Goal: Information Seeking & Learning: Learn about a topic

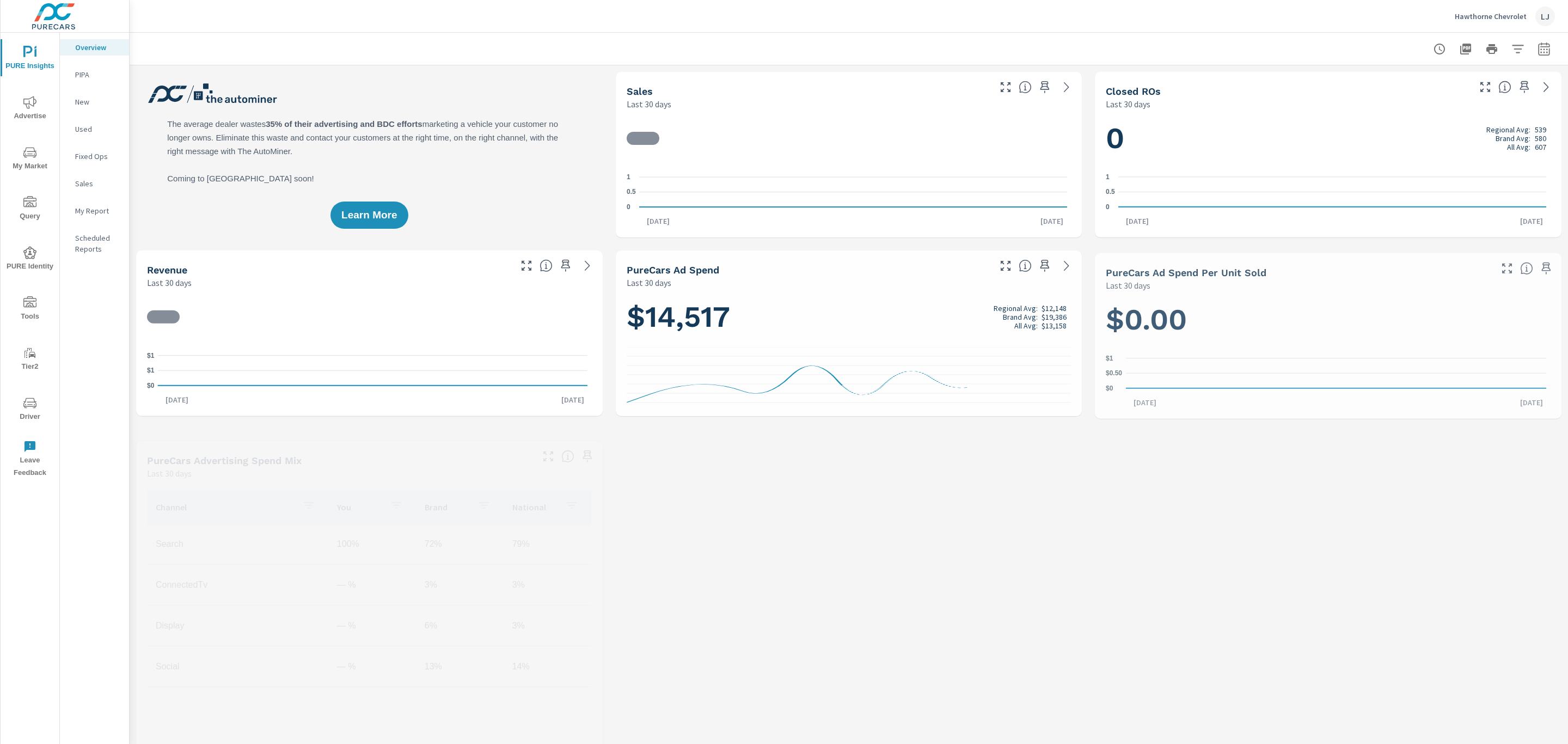
scroll to position [245, 0]
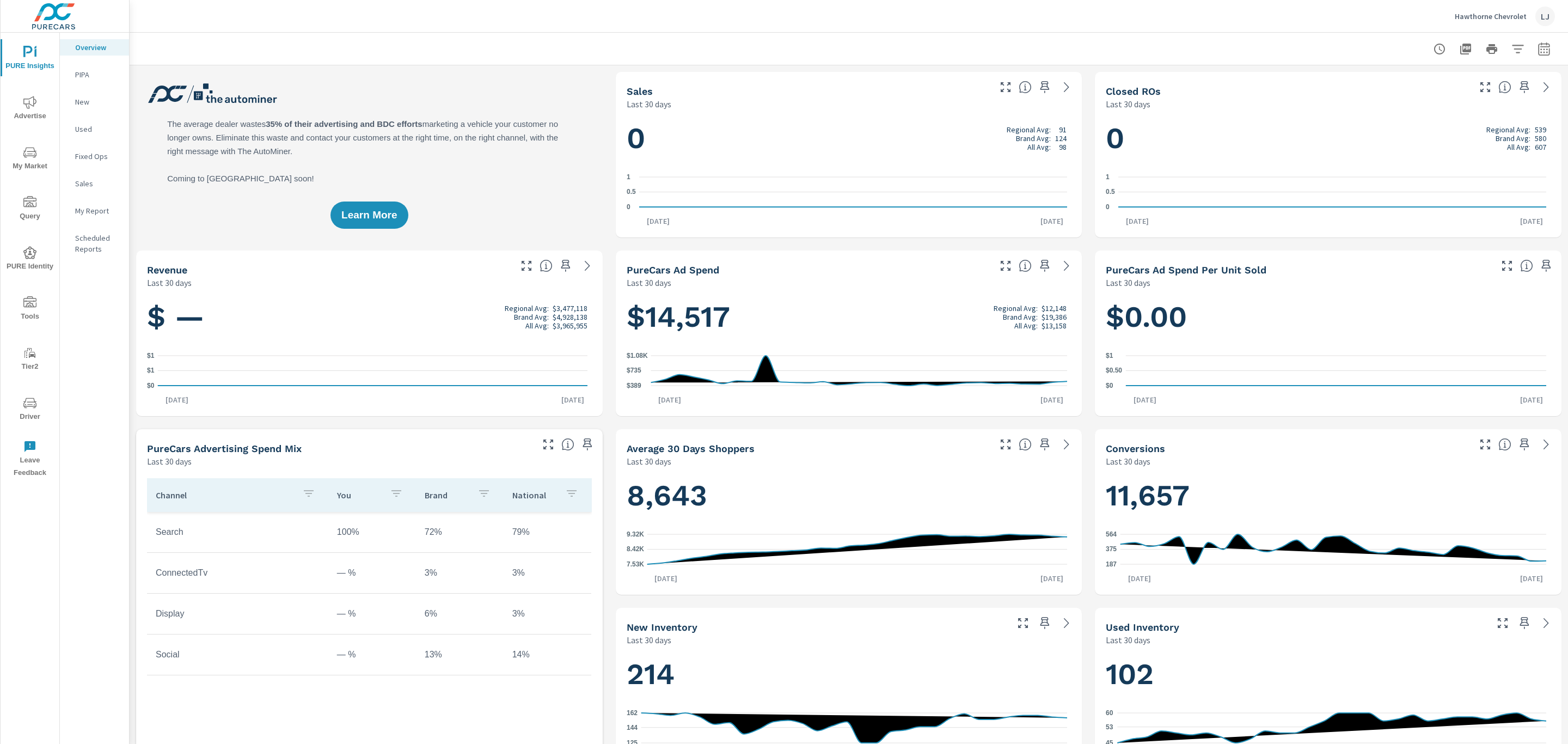
click at [1538, 43] on icon "button" at bounding box center [1544, 49] width 13 height 13
select select "Last 30 days"
click at [1459, 101] on select "Custom Yesterday Last week Last 7 days Last 14 days Last 30 days Last 45 days L…" at bounding box center [1444, 94] width 109 height 22
click at [1416, 157] on span "Apply" at bounding box center [1420, 153] width 44 height 10
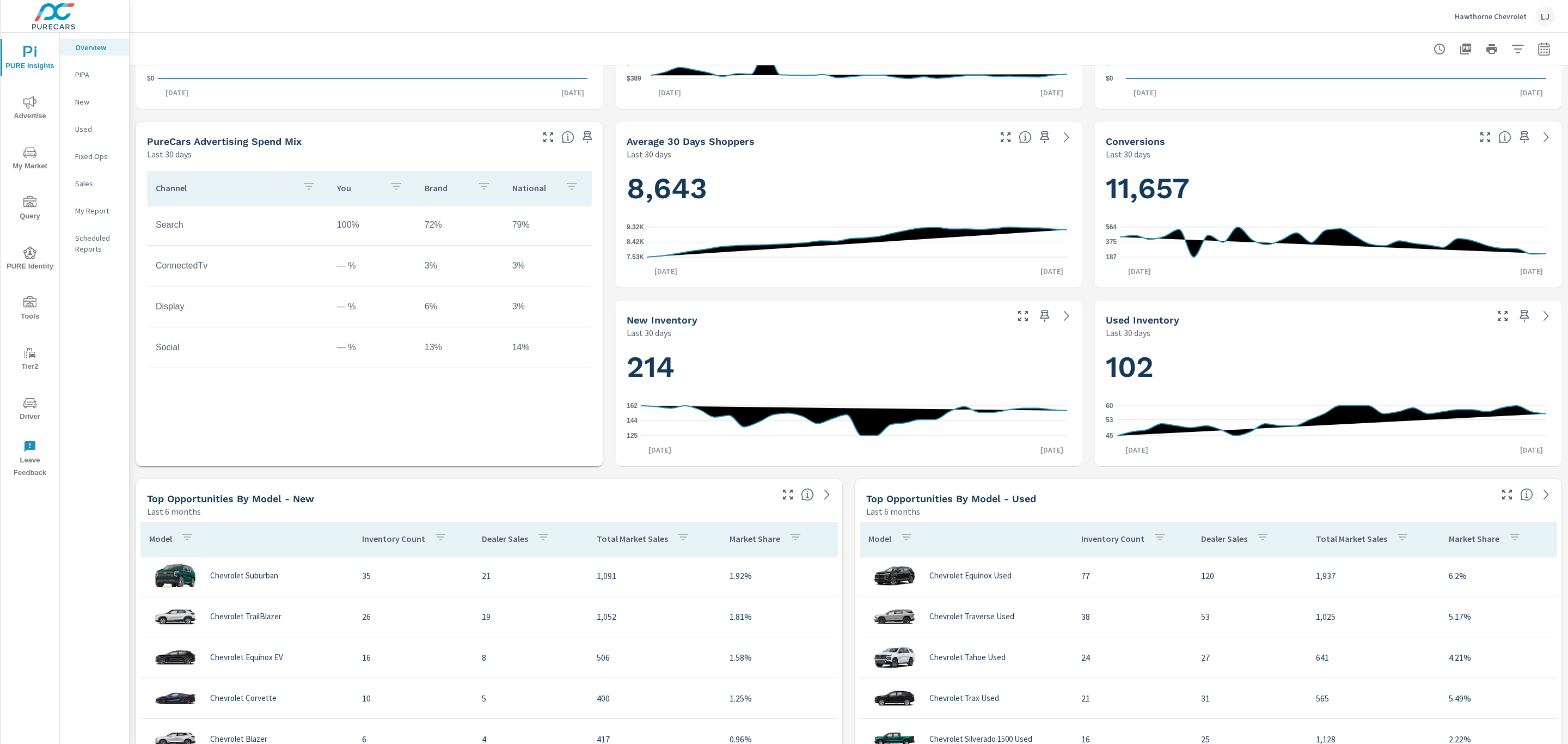
scroll to position [0, 0]
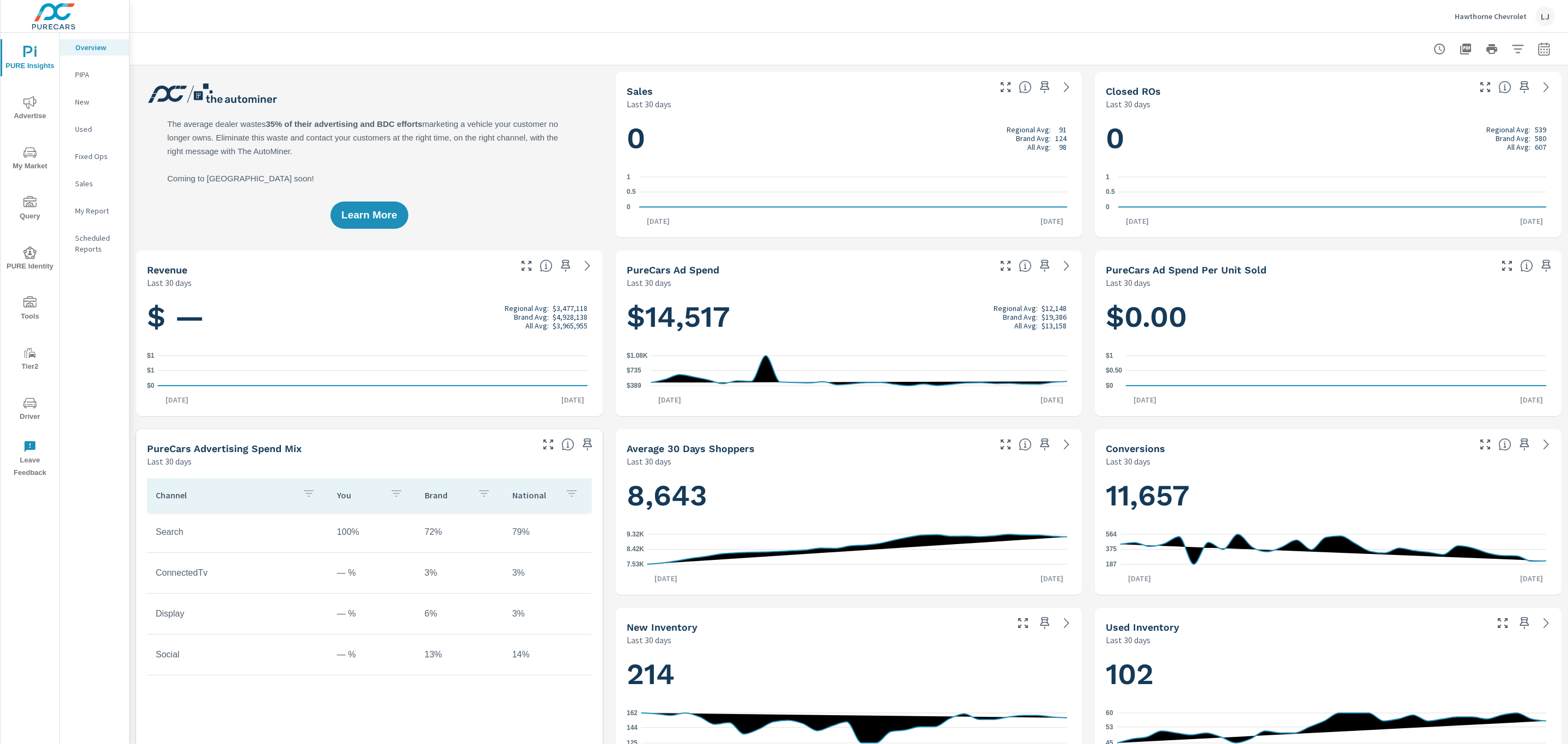
click at [1538, 49] on icon "button" at bounding box center [1544, 49] width 13 height 13
select select "Last 30 days"
click at [1538, 49] on icon "button" at bounding box center [1544, 49] width 13 height 13
select select "Last 30 days"
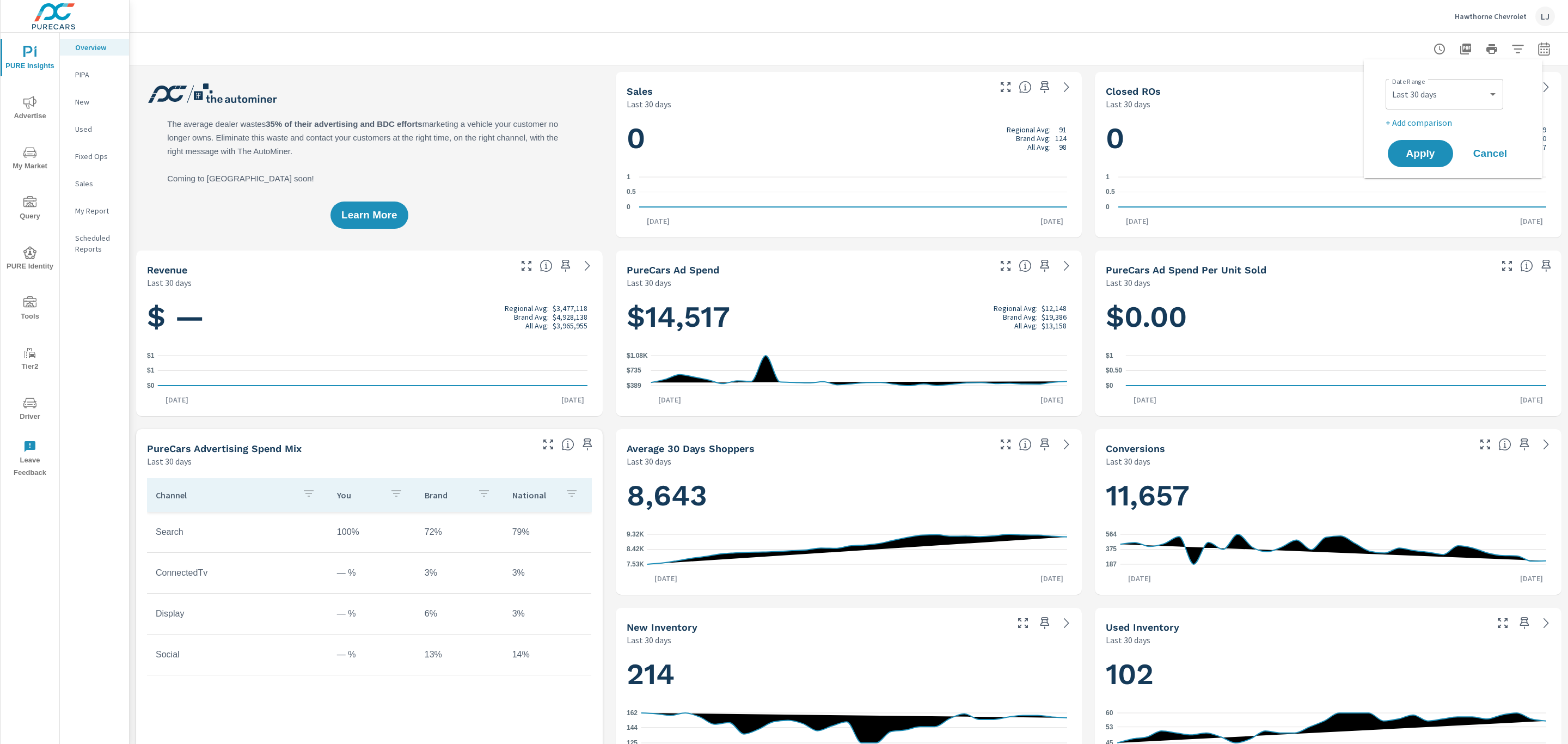
click at [1429, 122] on p "+ Add comparison" at bounding box center [1455, 122] width 139 height 13
select select "Previous period"
click at [1412, 179] on span "Apply" at bounding box center [1420, 184] width 44 height 10
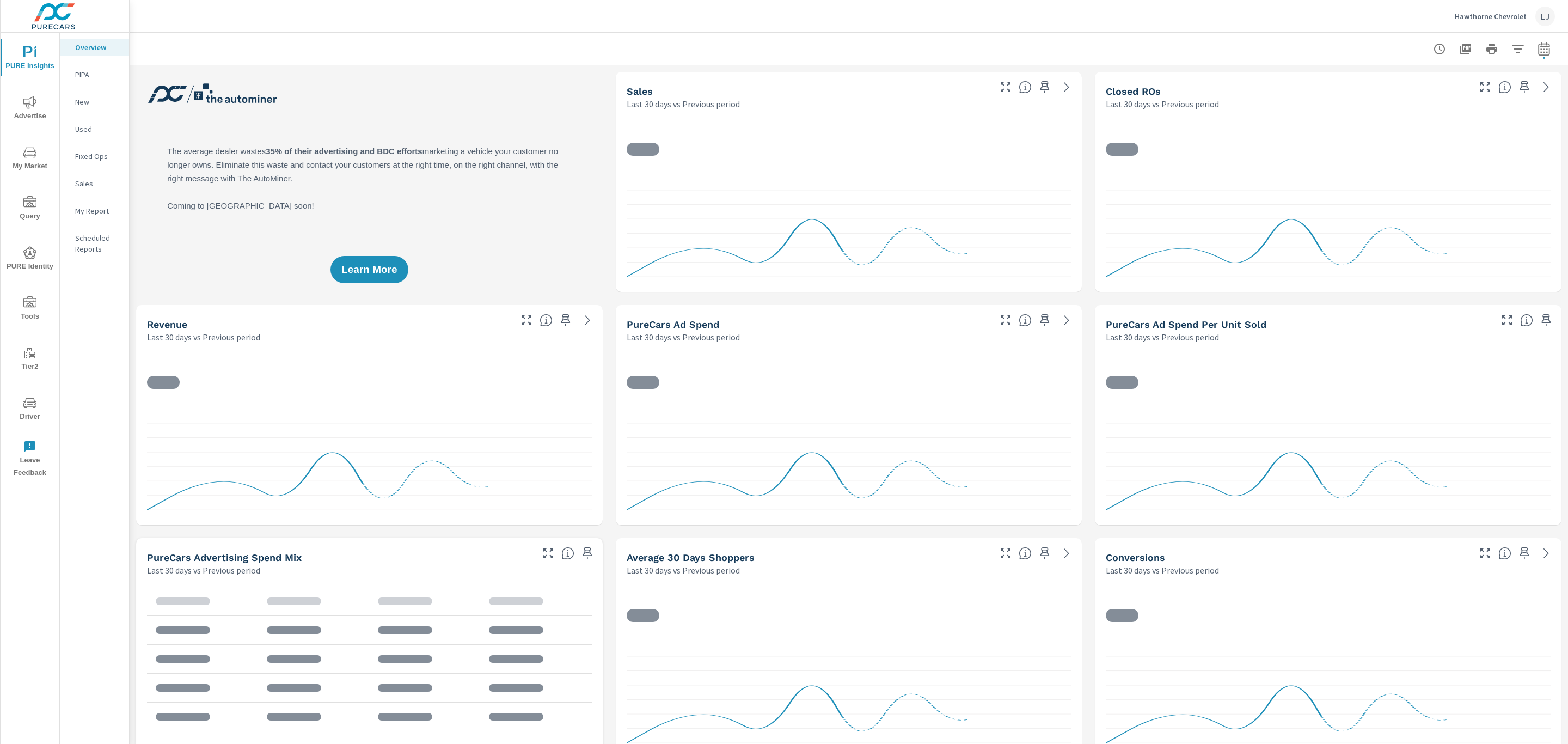
scroll to position [245, 0]
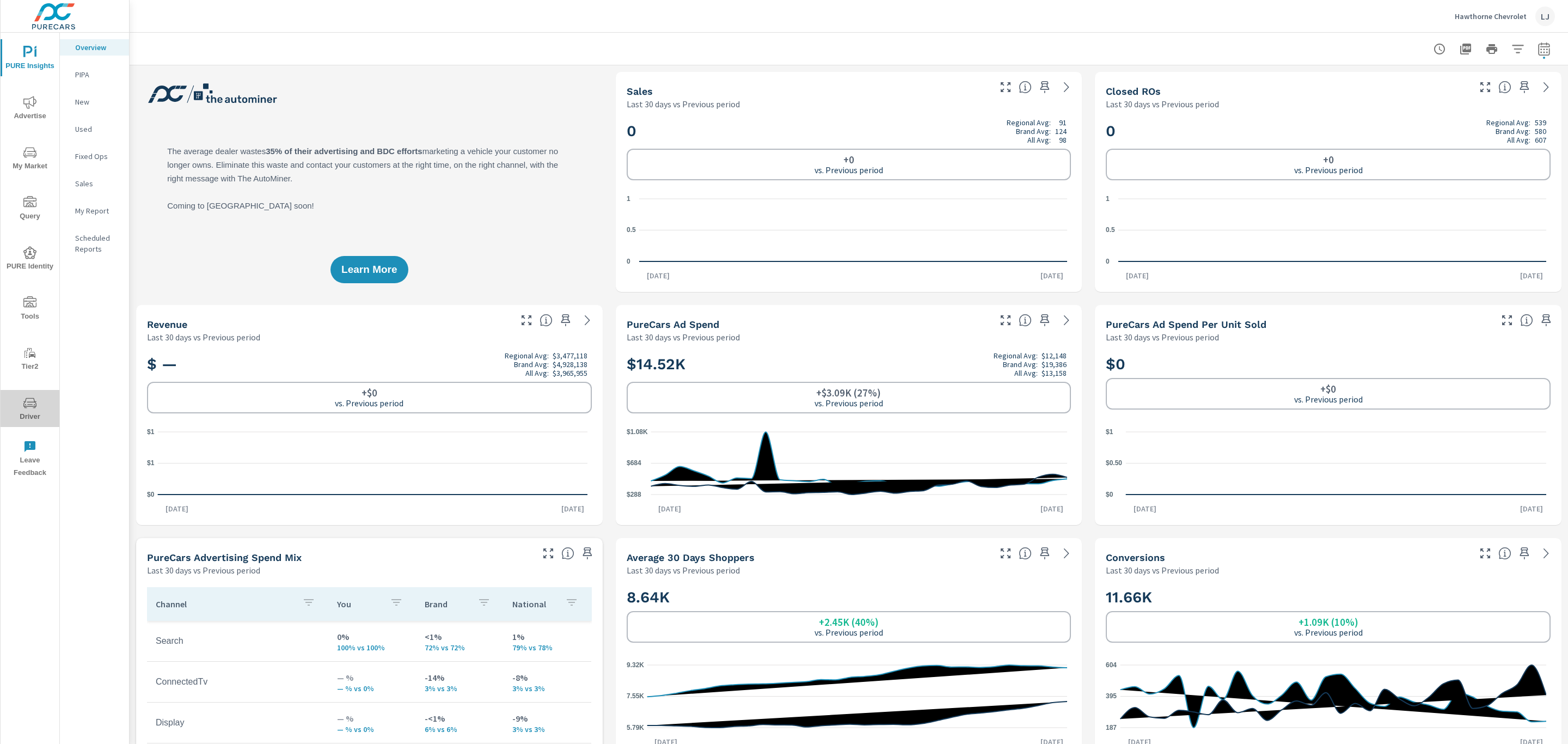
click at [24, 415] on span "Driver" at bounding box center [30, 410] width 52 height 27
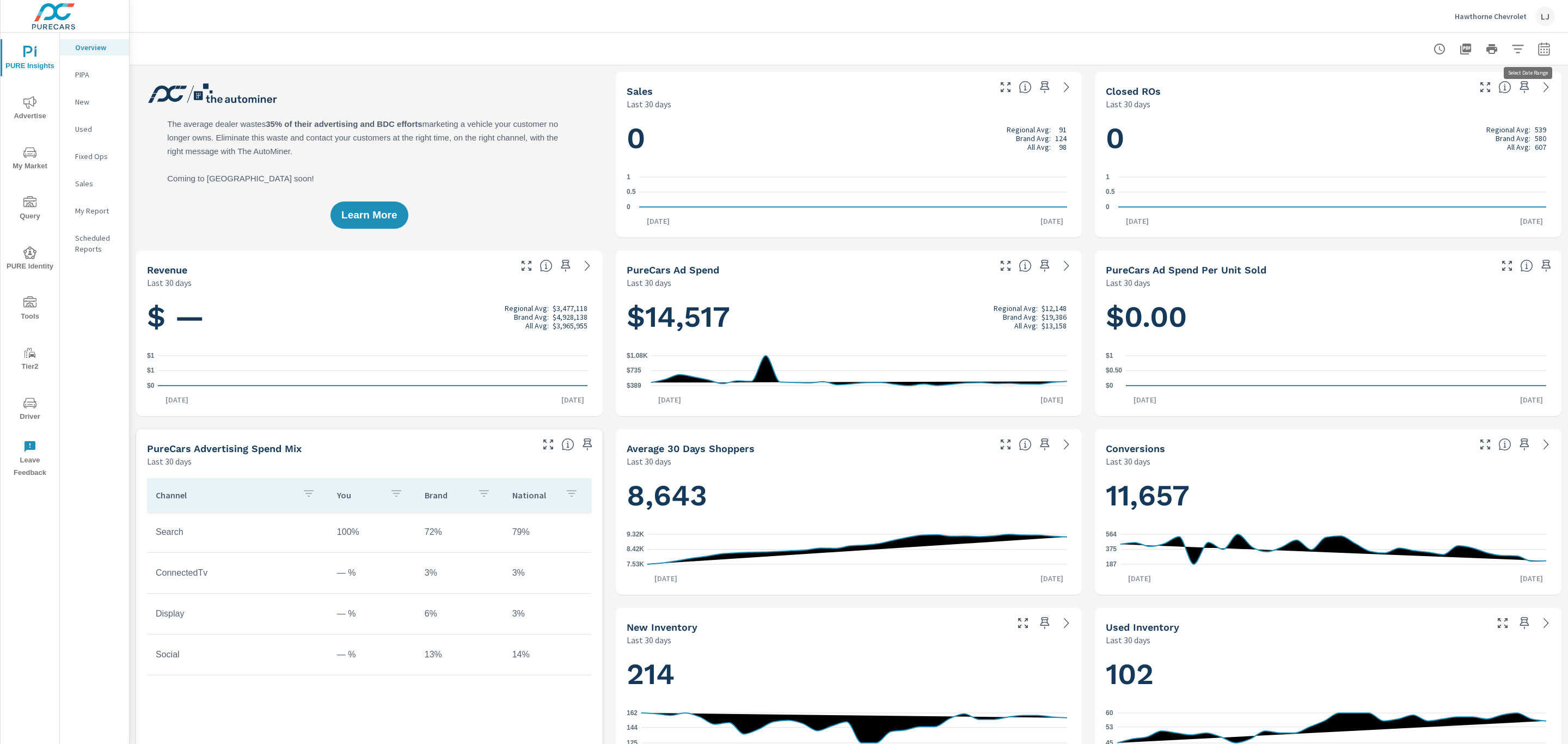
click at [1538, 46] on icon "button" at bounding box center [1544, 49] width 13 height 13
select select "Last 30 days"
click at [1179, 37] on div at bounding box center [849, 49] width 1412 height 32
click at [1538, 53] on icon "button" at bounding box center [1544, 49] width 13 height 13
click at [1425, 96] on select "Custom Yesterday Last week Last 7 days Last 14 days Last 30 days Last 45 days L…" at bounding box center [1444, 94] width 109 height 22
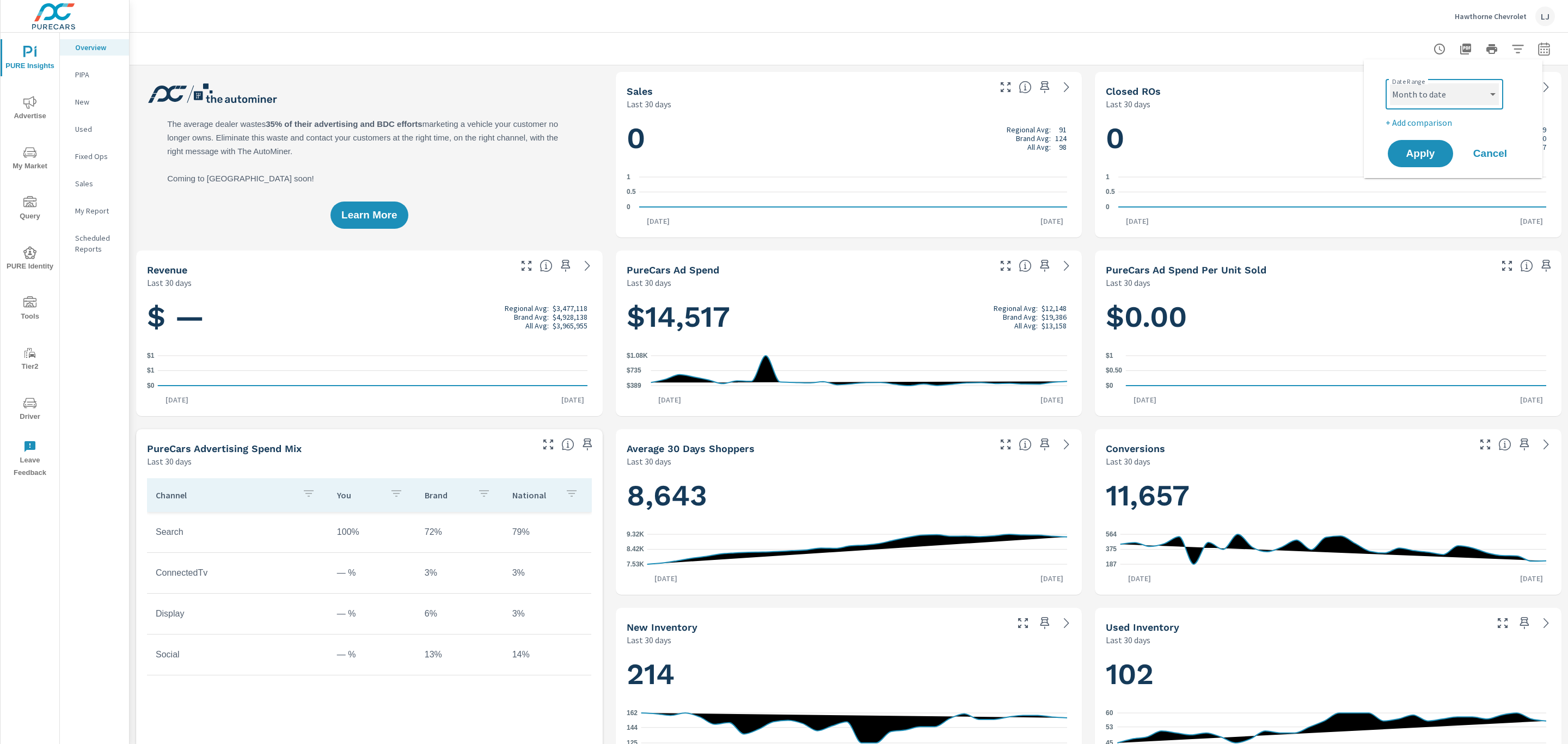
click at [1390, 83] on select "Custom Yesterday Last week Last 7 days Last 14 days Last 30 days Last 45 days L…" at bounding box center [1444, 94] width 109 height 22
select select "Month to date"
click at [1413, 118] on p "+ Add comparison" at bounding box center [1455, 122] width 139 height 13
click at [1423, 156] on div "Custom Previous period Previous month Previous year ​" at bounding box center [1444, 142] width 117 height 30
click at [1423, 152] on select "Custom Previous period Previous month Previous year" at bounding box center [1444, 142] width 109 height 22
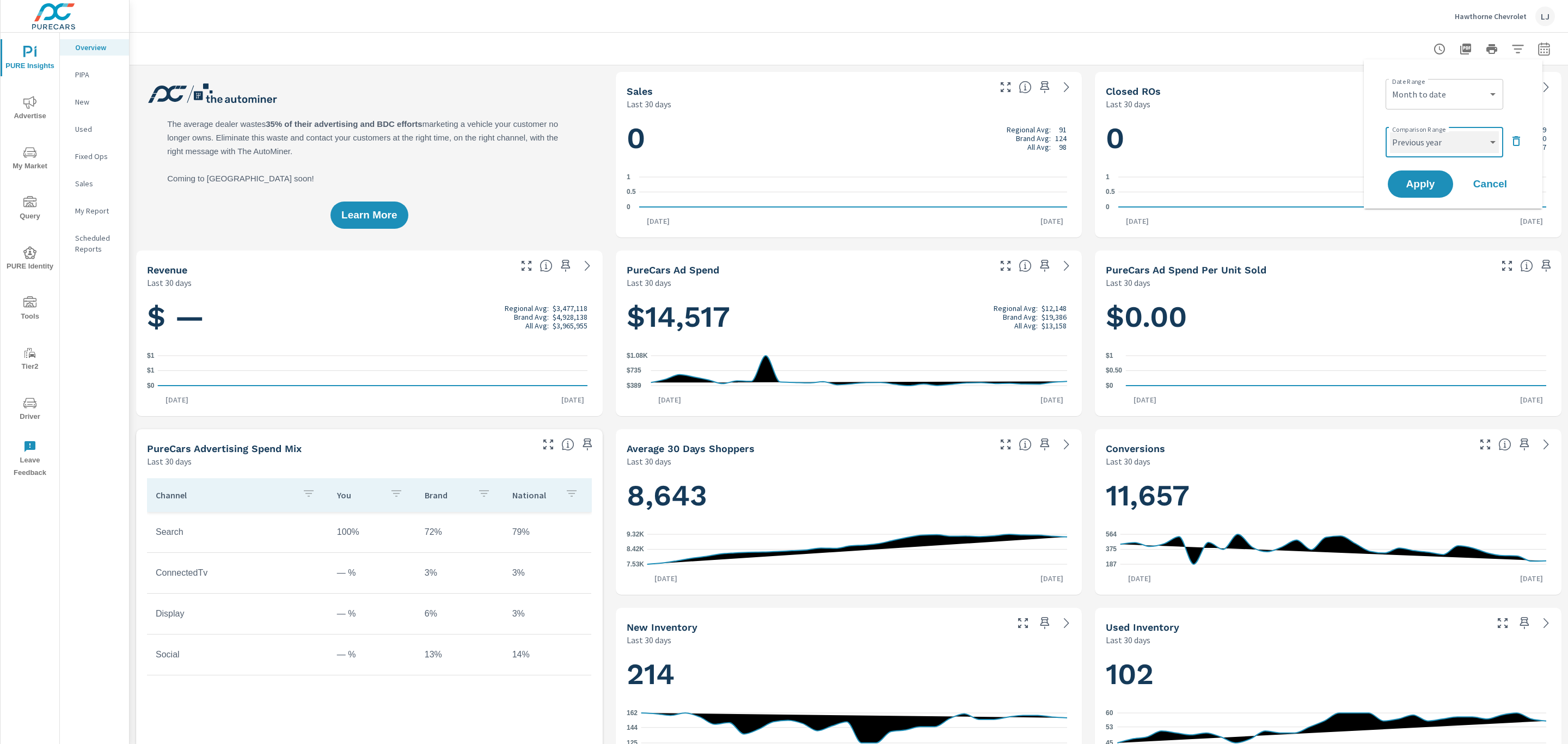
click at [1390, 132] on select "Custom Previous period Previous month Previous year" at bounding box center [1444, 142] width 109 height 22
select select "Previous year"
click at [1412, 179] on span "Apply" at bounding box center [1420, 184] width 44 height 10
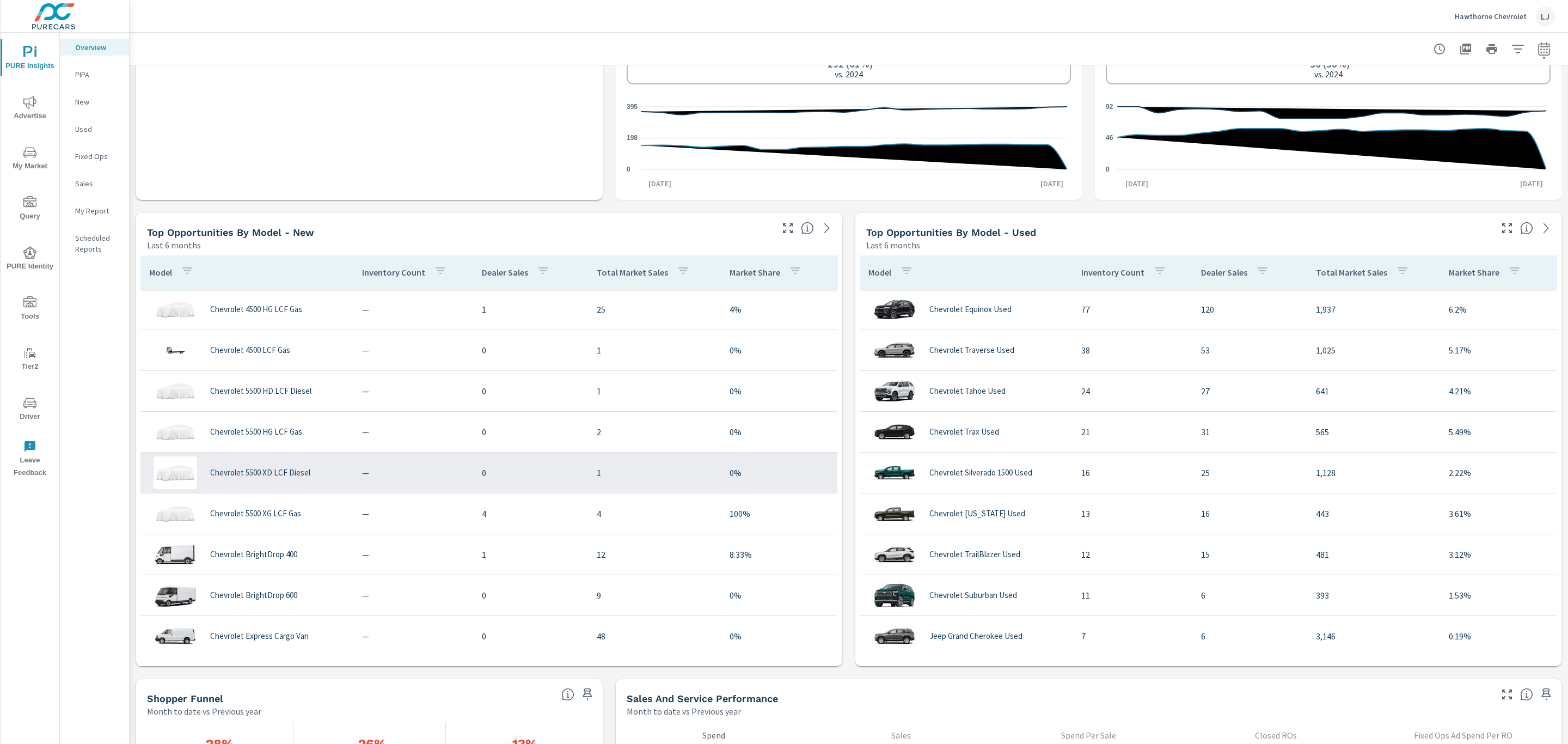
scroll to position [765, 0]
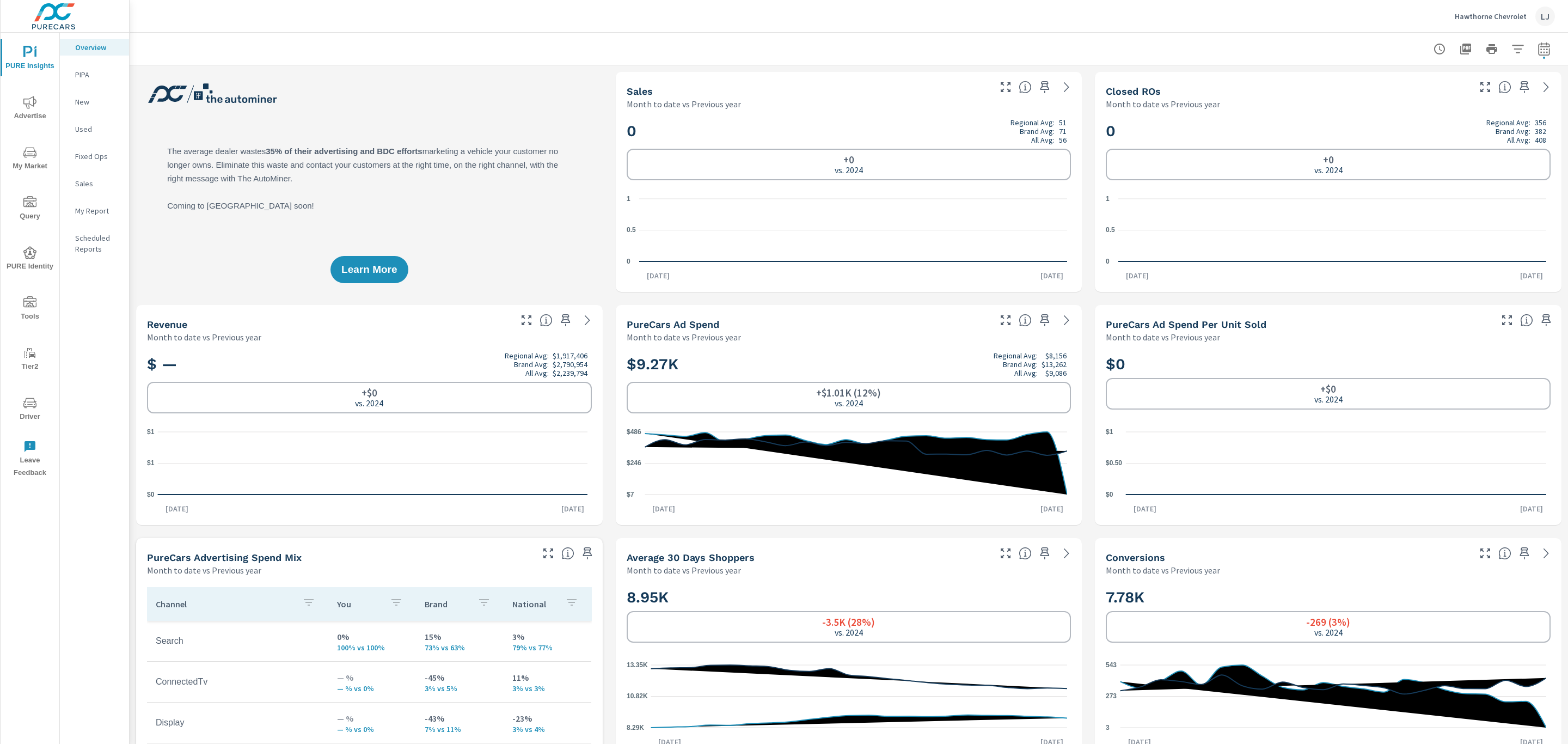
click at [1538, 53] on icon "button" at bounding box center [1544, 49] width 13 height 13
select select "Month to date"
click at [1447, 151] on select "Custom Previous period Previous month Previous year" at bounding box center [1444, 142] width 109 height 22
click at [1390, 132] on select "Custom Previous period Previous month Previous year" at bounding box center [1444, 142] width 109 height 22
select select "Previous period"
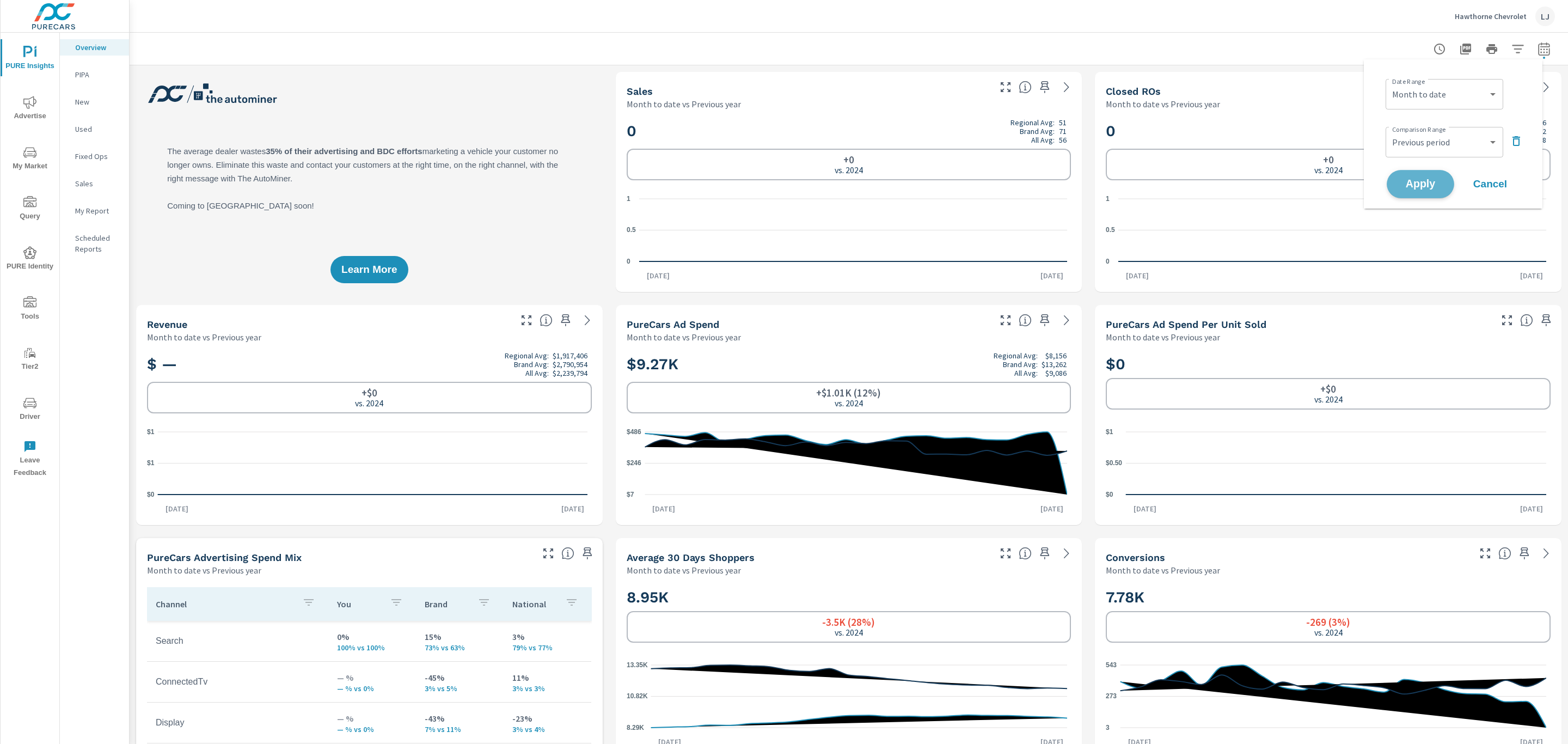
click at [1425, 179] on span "Apply" at bounding box center [1420, 184] width 44 height 10
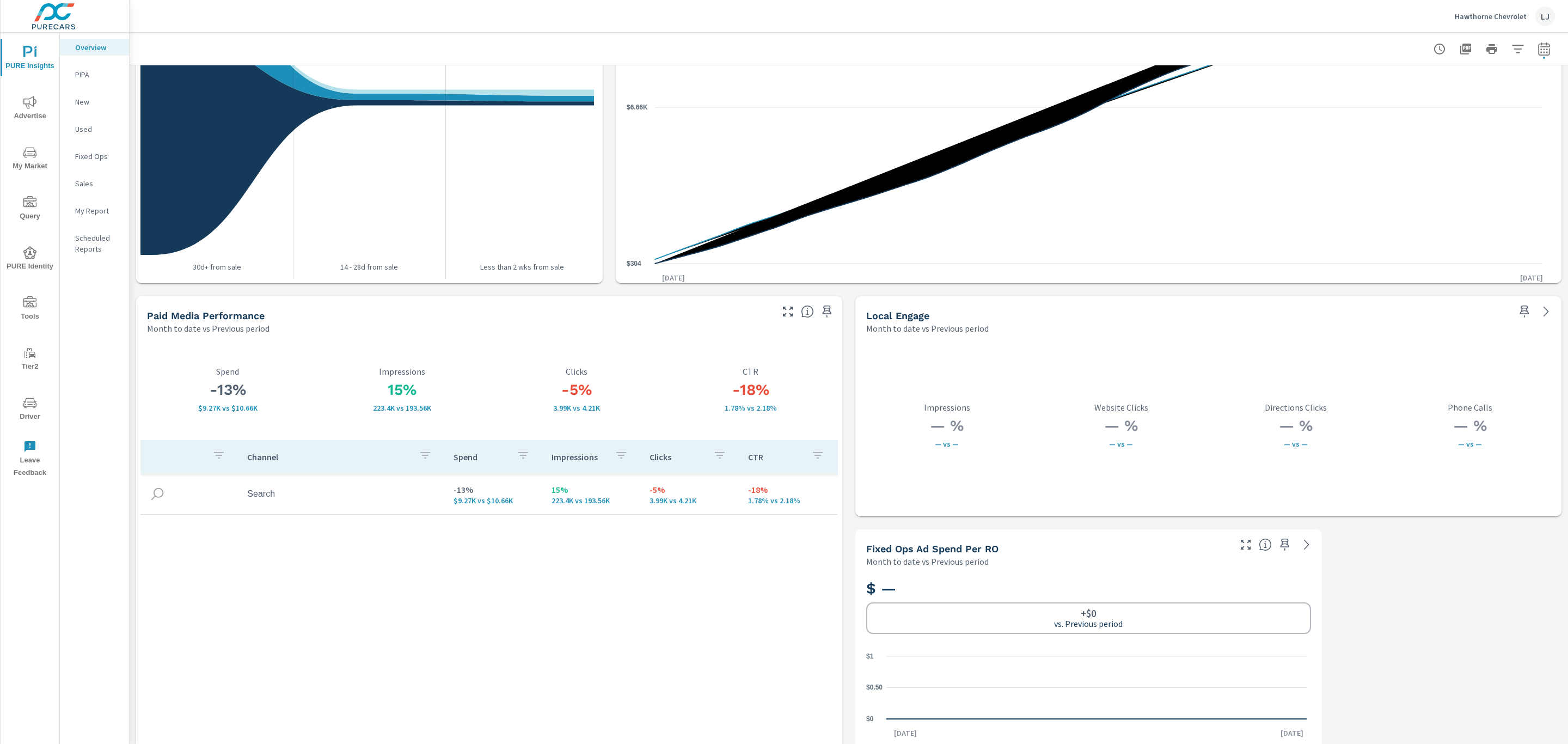
scroll to position [1652, 0]
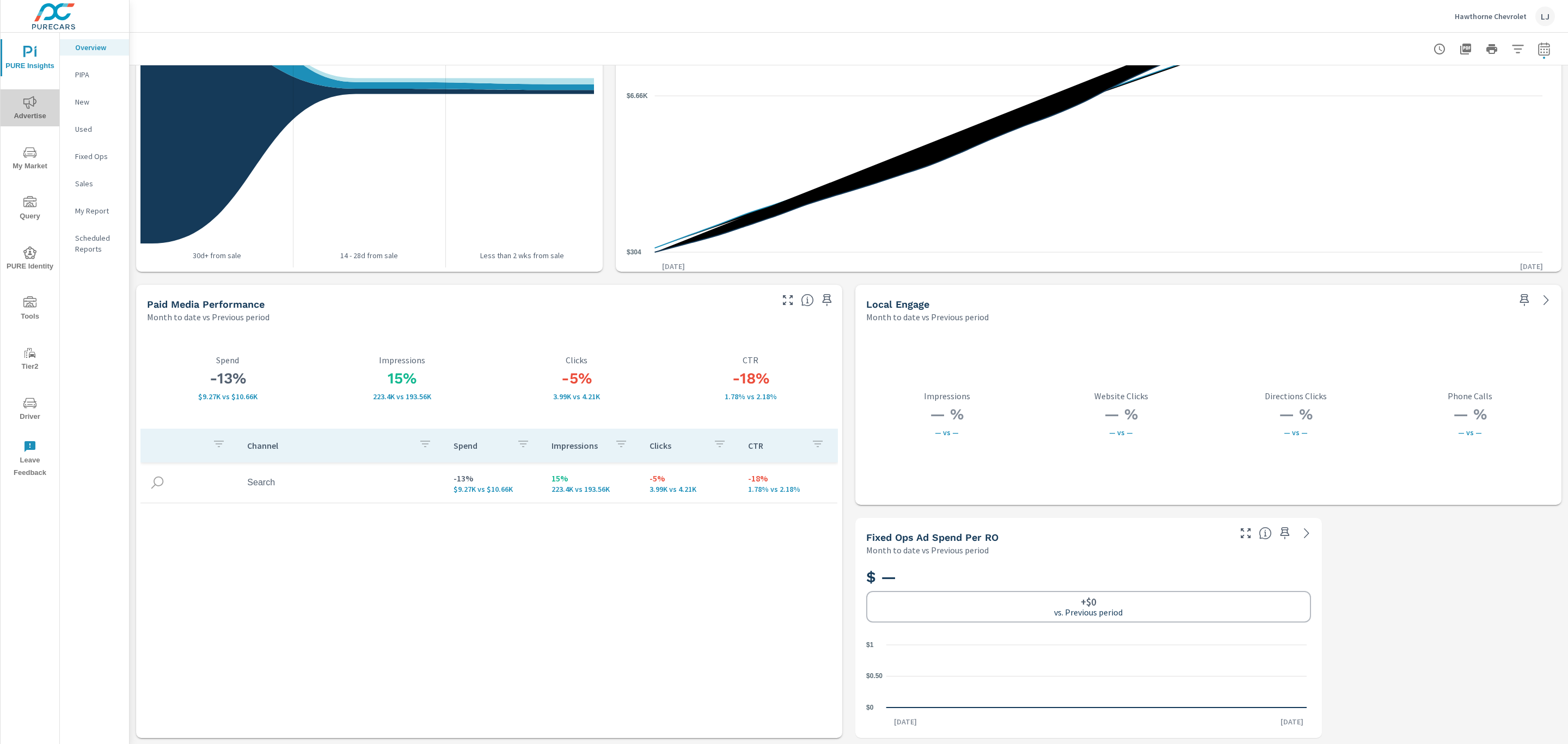
click at [23, 119] on span "Advertise" at bounding box center [30, 109] width 52 height 27
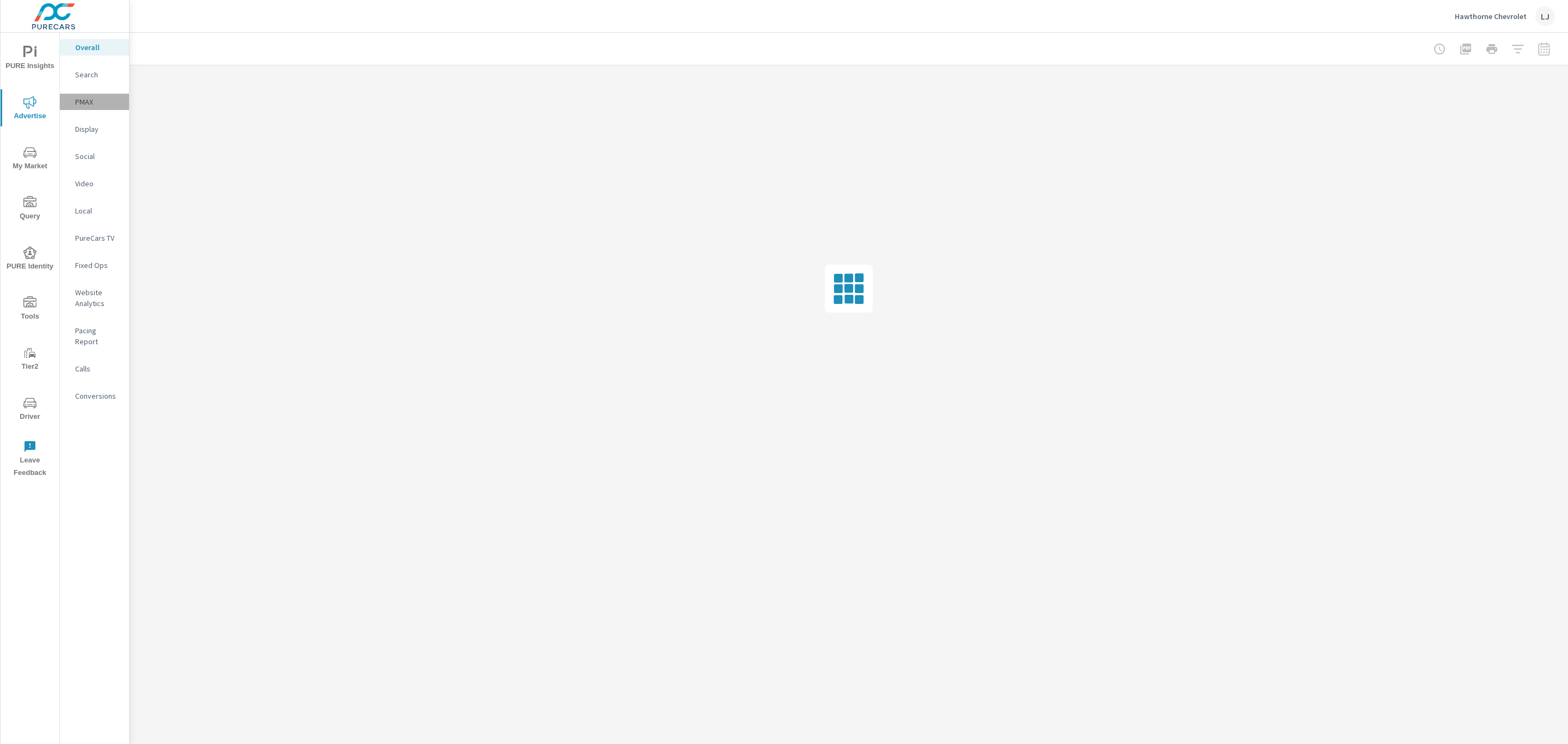
click at [83, 94] on div "PMAX" at bounding box center [94, 102] width 69 height 16
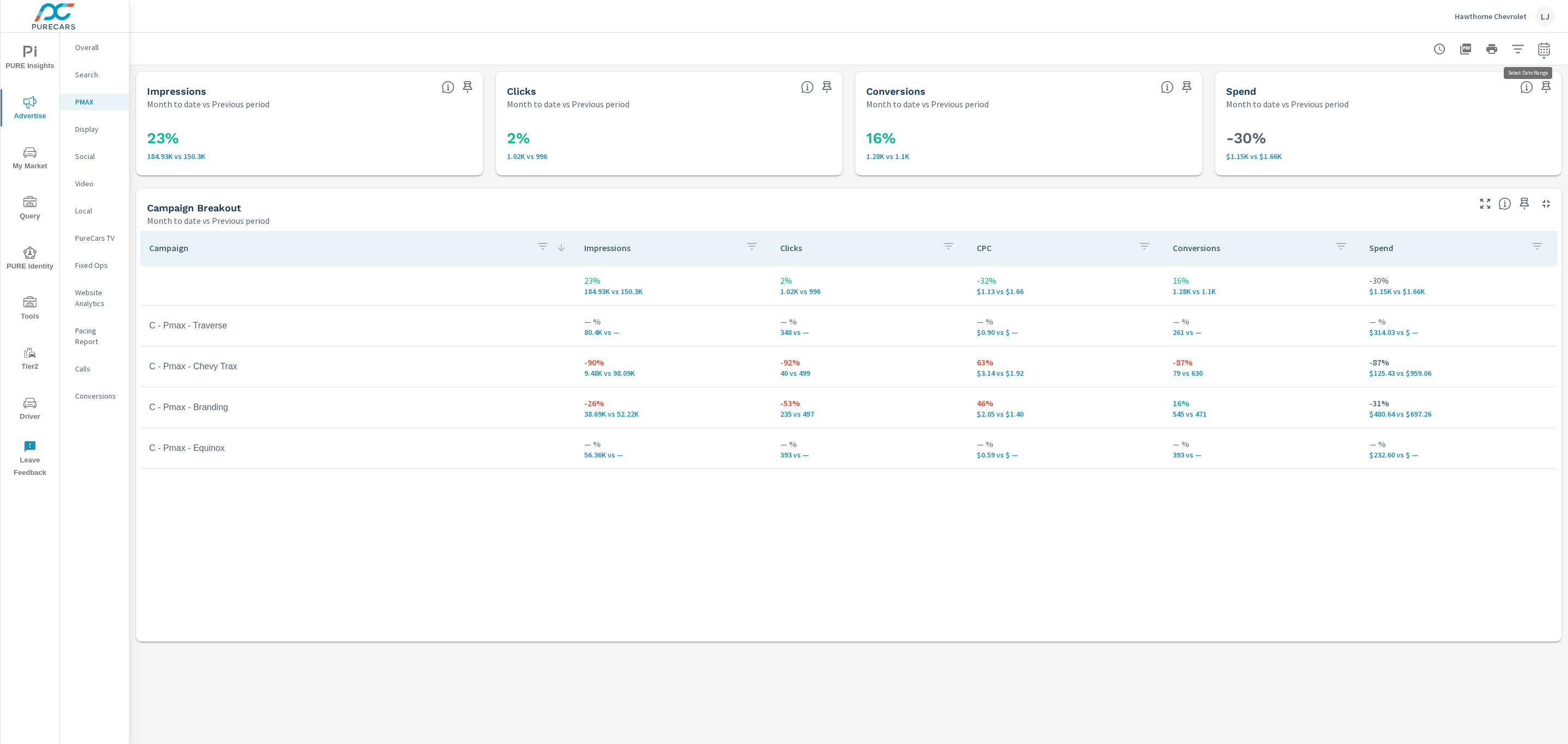
click at [1549, 49] on icon "button" at bounding box center [1544, 49] width 13 height 13
select select "Month to date"
select select "Previous period"
click at [1423, 183] on span "Apply" at bounding box center [1433, 184] width 44 height 10
click at [1544, 53] on icon "button" at bounding box center [1544, 49] width 13 height 13
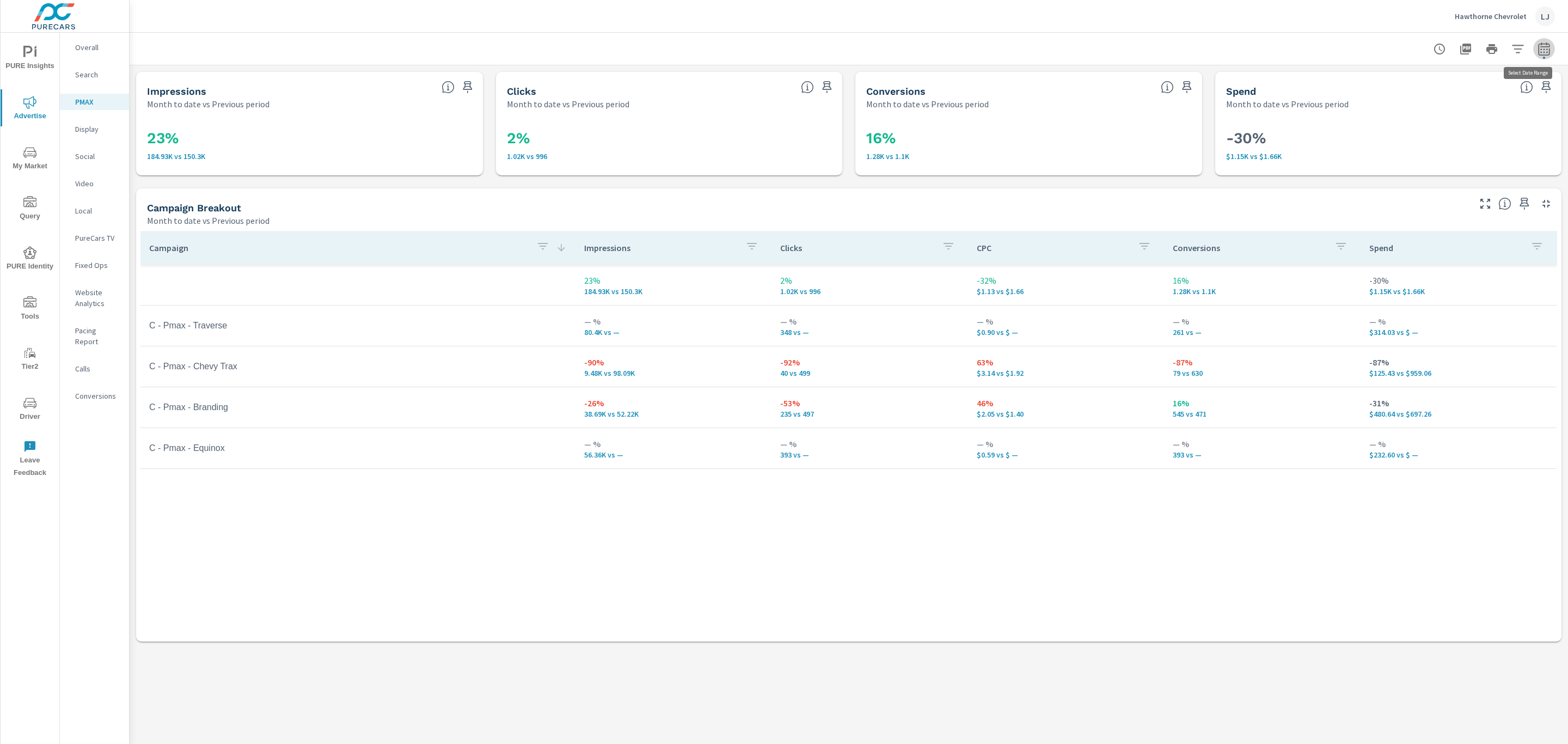
select select "Month to date"
select select "Previous period"
click at [1475, 83] on select "Custom Yesterday Last week Last 7 days Last 14 days Last 30 days Last 45 days L…" at bounding box center [1457, 94] width 109 height 22
click at [867, 214] on div "Month to date vs Previous period" at bounding box center [808, 220] width 1321 height 13
click at [1545, 47] on icon "button" at bounding box center [1544, 49] width 13 height 13
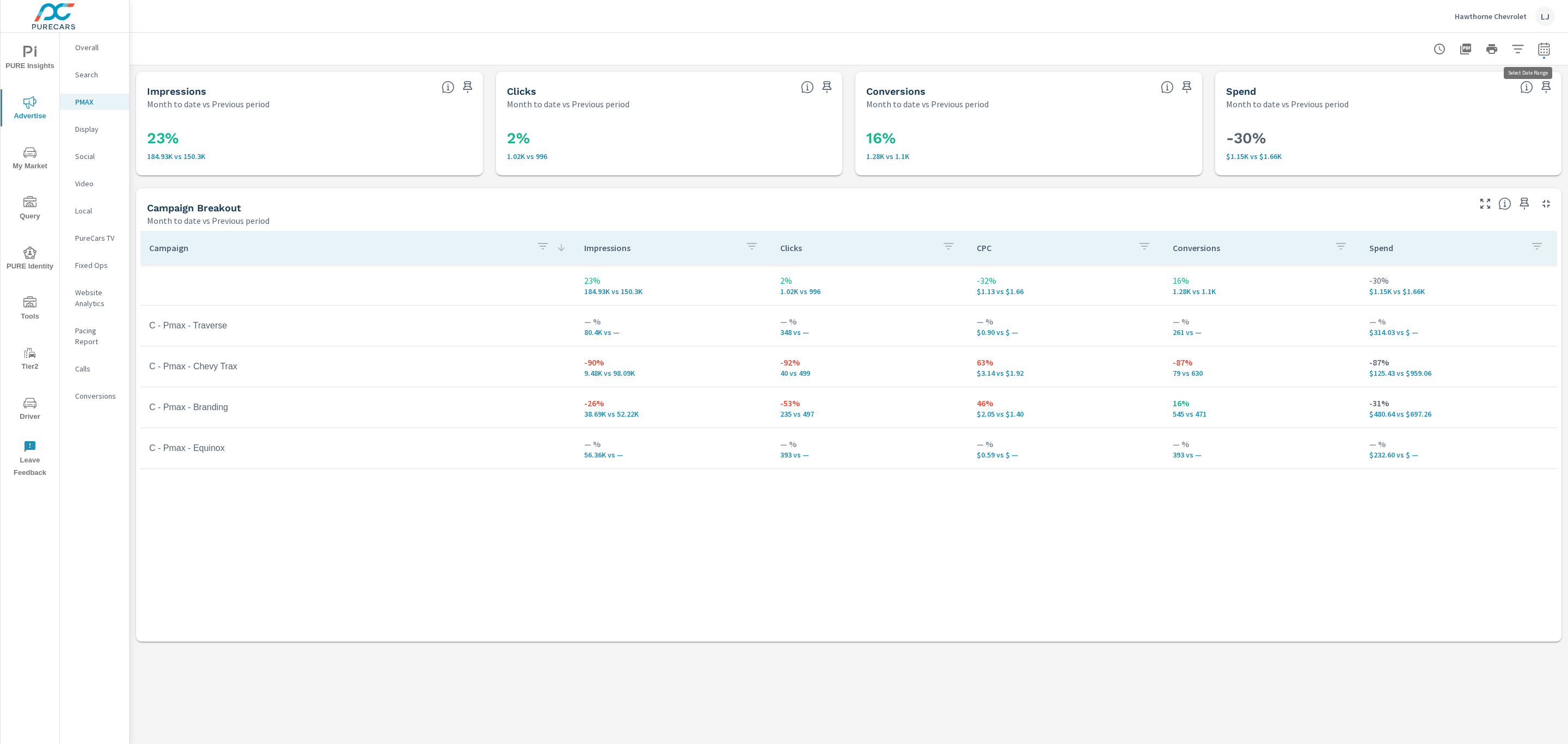
select select "Month to date"
select select "Previous period"
click at [1508, 97] on select "Custom Yesterday Last week Last 7 days Last 14 days Last 30 days Last 45 days L…" at bounding box center [1457, 94] width 109 height 22
click at [1402, 83] on select "Custom Yesterday Last week Last 7 days Last 14 days Last 30 days Last 45 days L…" at bounding box center [1457, 94] width 109 height 22
select select "Last 14 days"
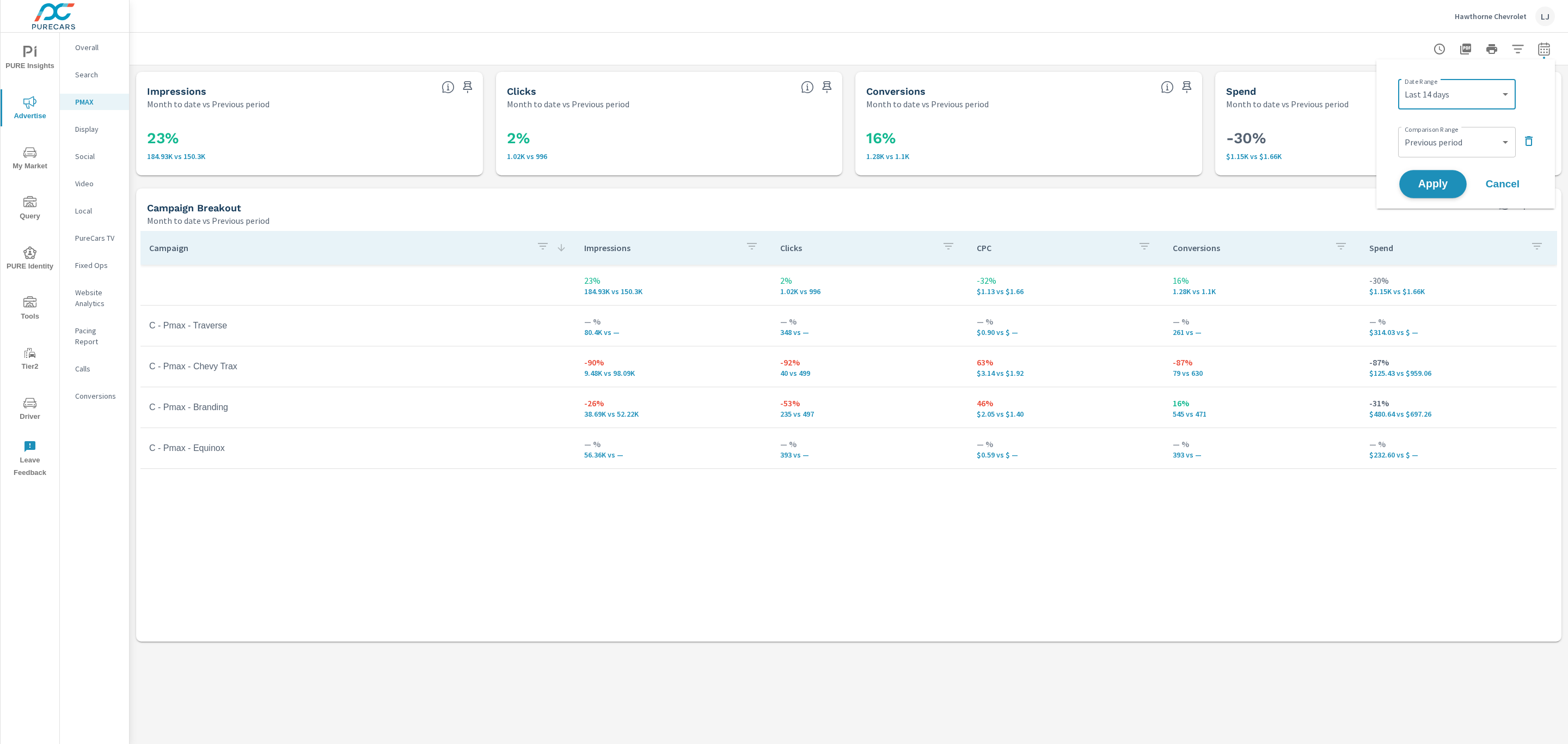
click at [1440, 179] on span "Apply" at bounding box center [1433, 184] width 44 height 10
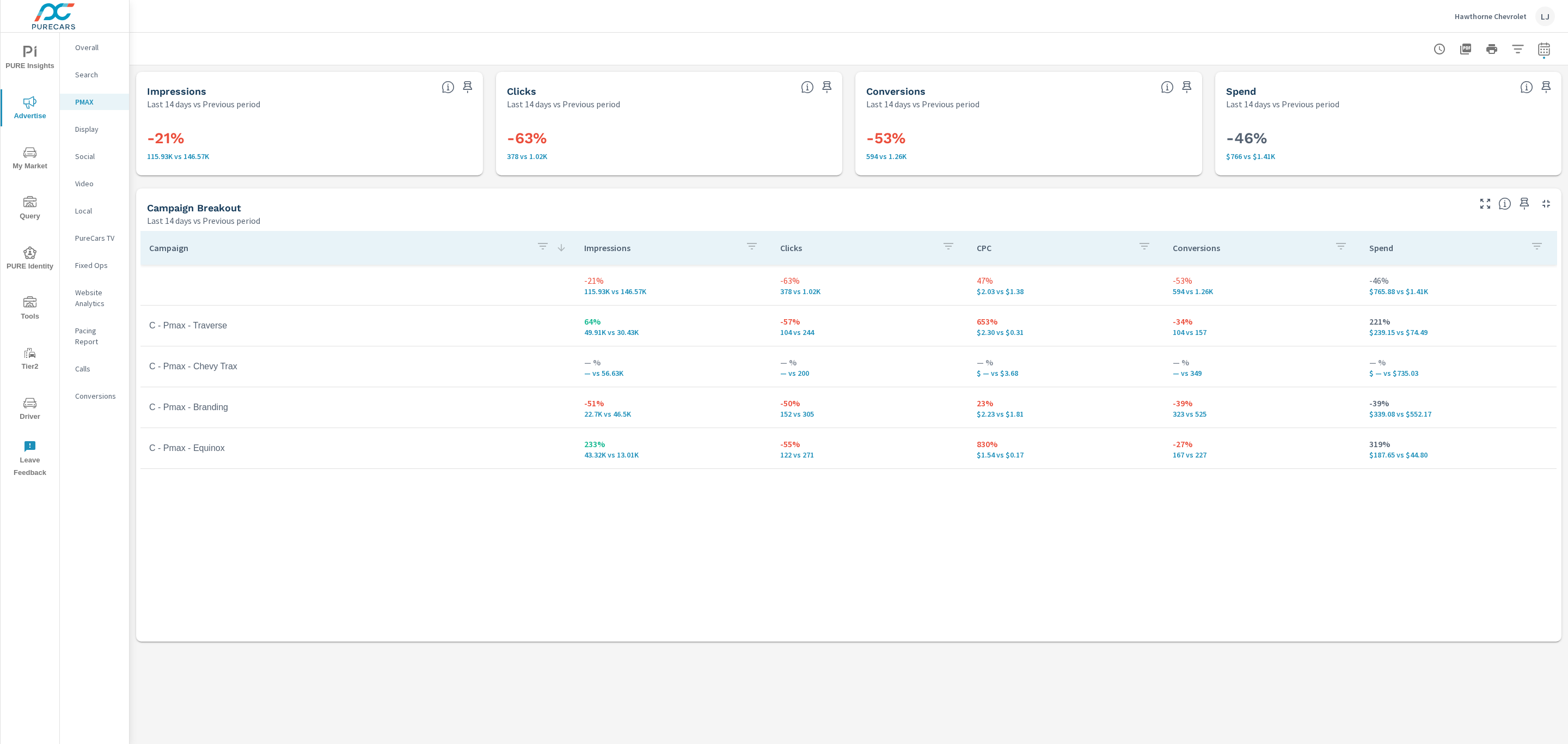
click at [1545, 49] on icon "button" at bounding box center [1544, 49] width 13 height 13
select select "Last 14 days"
select select "Previous period"
click at [1449, 92] on select "Custom Yesterday Last week Last 7 days Last 14 days Last 30 days Last 45 days L…" at bounding box center [1457, 94] width 109 height 22
click at [1402, 83] on select "Custom Yesterday Last week Last 7 days Last 14 days Last 30 days Last 45 days L…" at bounding box center [1457, 94] width 109 height 22
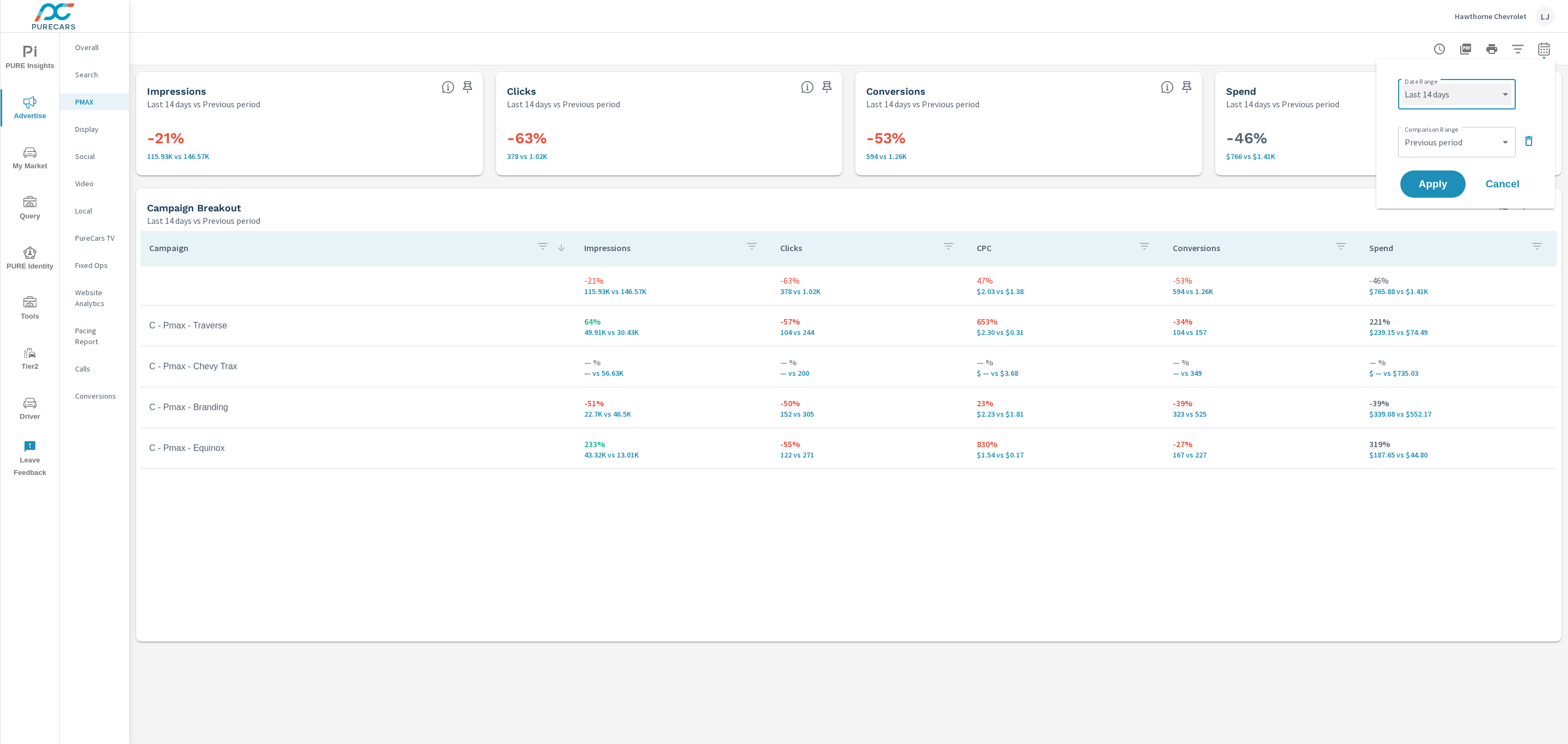
select select "Month to date"
click at [1457, 142] on select "Custom Previous period Previous month Previous year" at bounding box center [1457, 142] width 109 height 22
click at [1402, 132] on select "Custom Previous period Previous month Previous year" at bounding box center [1457, 142] width 109 height 22
select select "Previous year"
click at [1446, 180] on span "Apply" at bounding box center [1433, 184] width 44 height 10
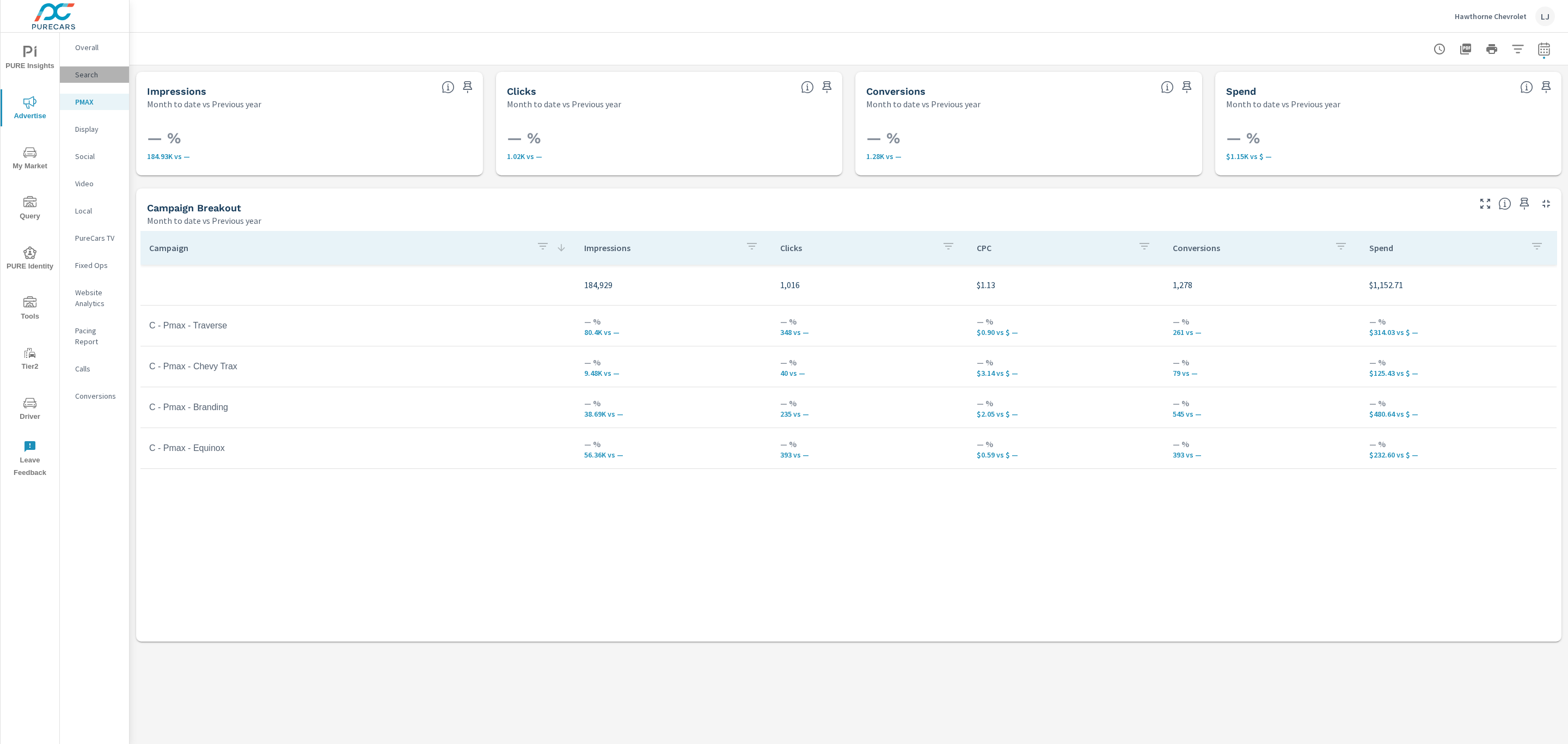
click at [85, 74] on p "Search" at bounding box center [97, 75] width 45 height 11
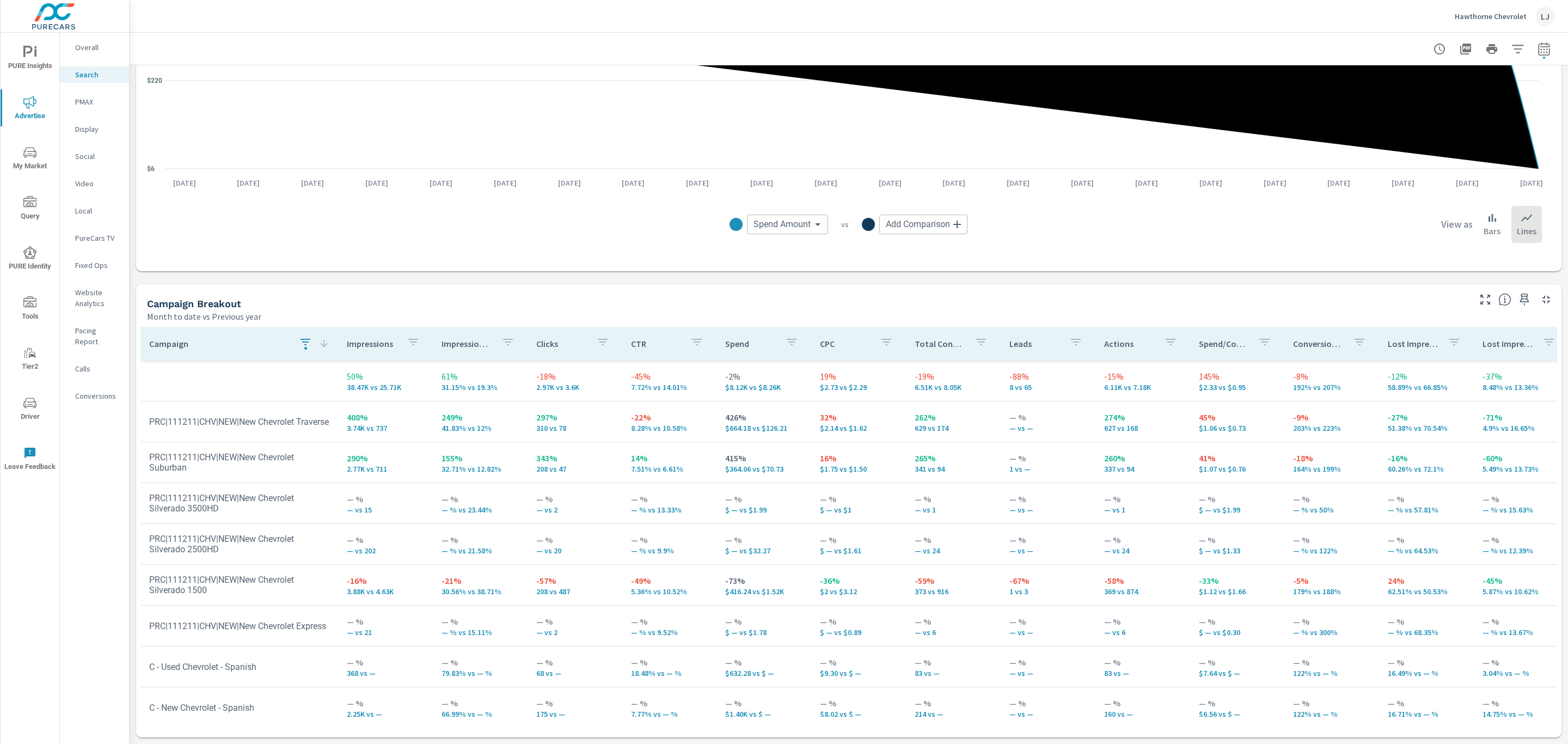
scroll to position [24, 0]
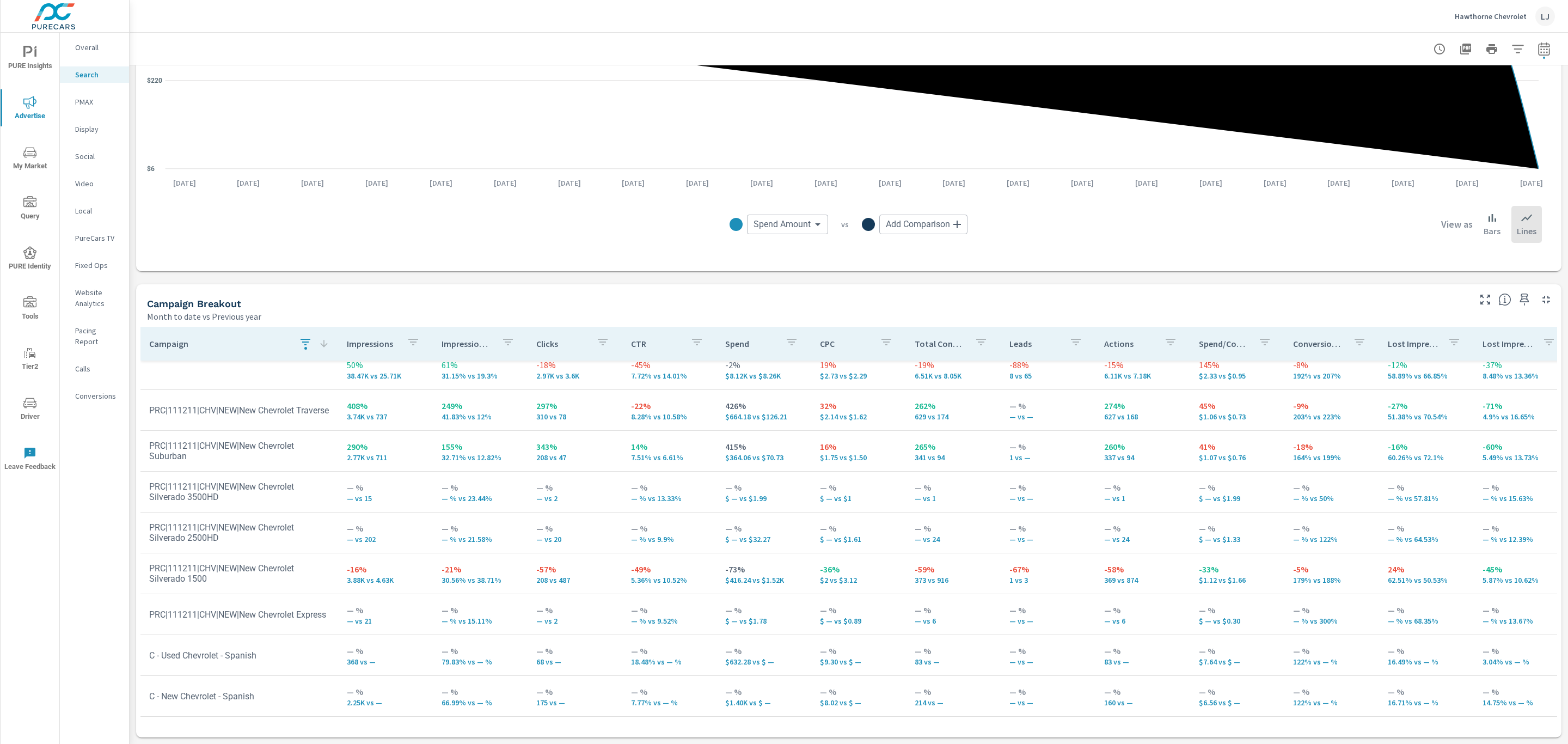
drag, startPoint x: 1535, startPoint y: 302, endPoint x: 1485, endPoint y: 321, distance: 53.5
click at [1485, 321] on div "Campaign Breakout Month to date vs Previous year" at bounding box center [849, 303] width 1426 height 38
click at [1480, 301] on icon "button" at bounding box center [1485, 300] width 10 height 10
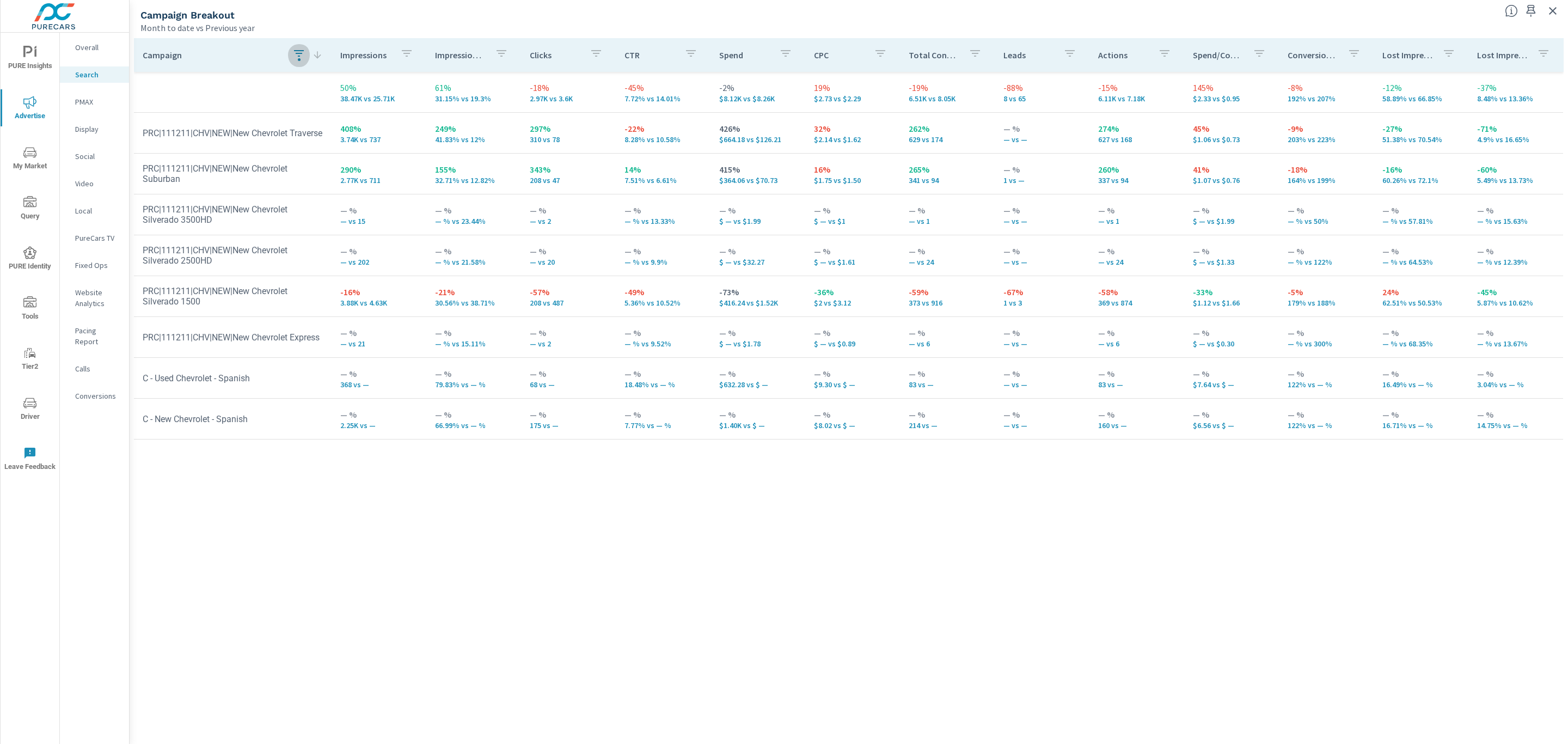
click at [301, 43] on button "button" at bounding box center [299, 55] width 22 height 25
click at [286, 158] on span "Clear" at bounding box center [292, 162] width 111 height 10
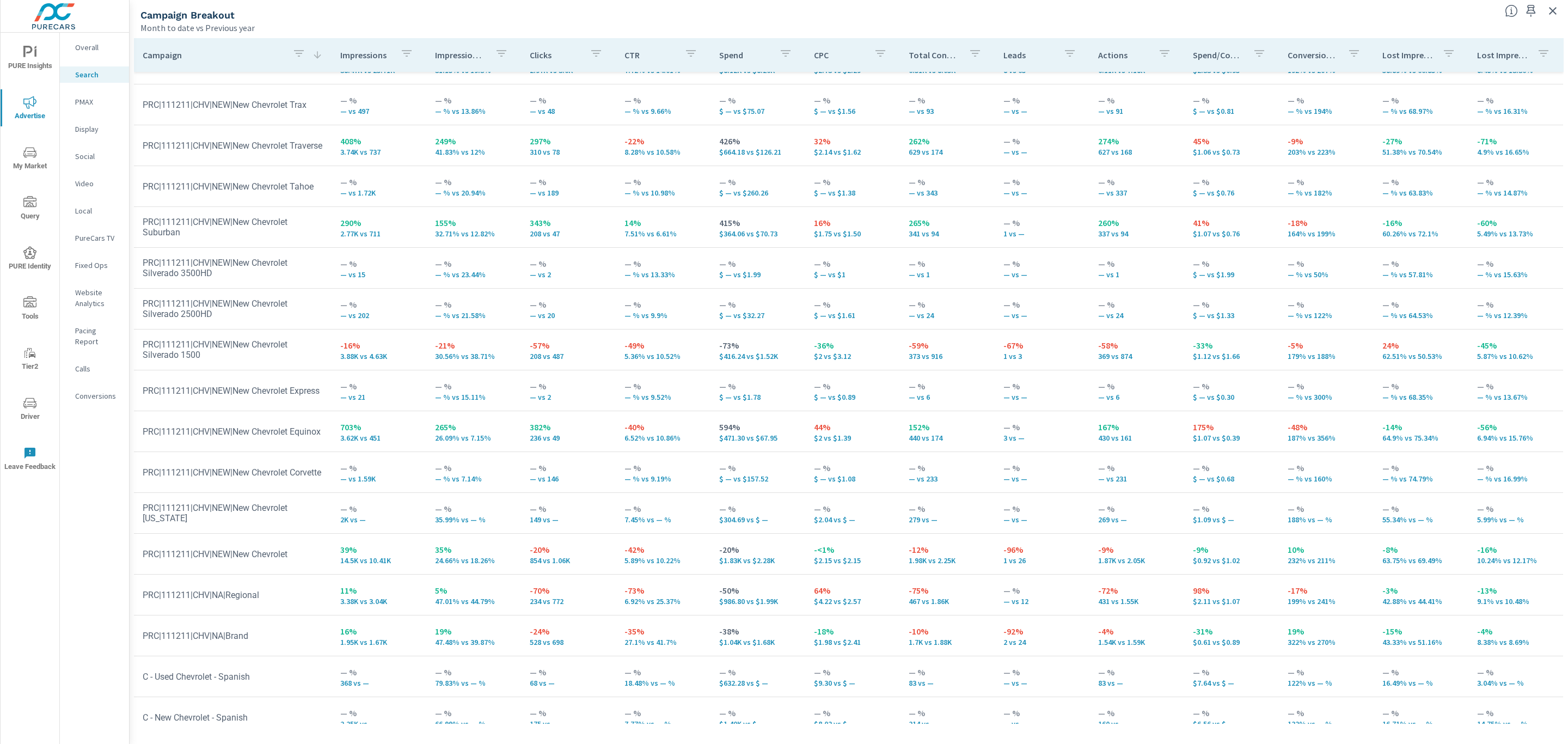
scroll to position [43, 0]
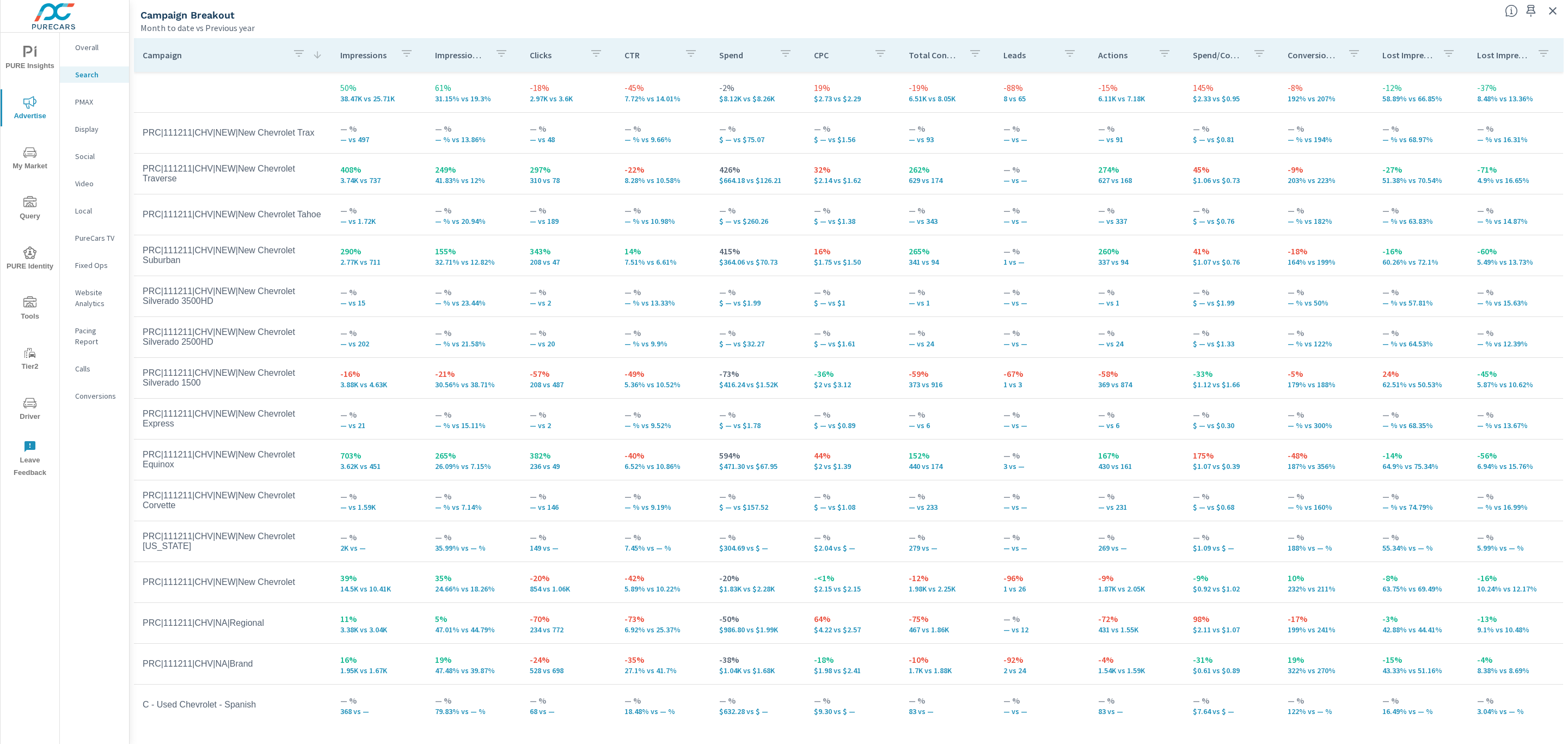
click at [39, 402] on span "Driver" at bounding box center [30, 410] width 52 height 27
